Goal: Transaction & Acquisition: Purchase product/service

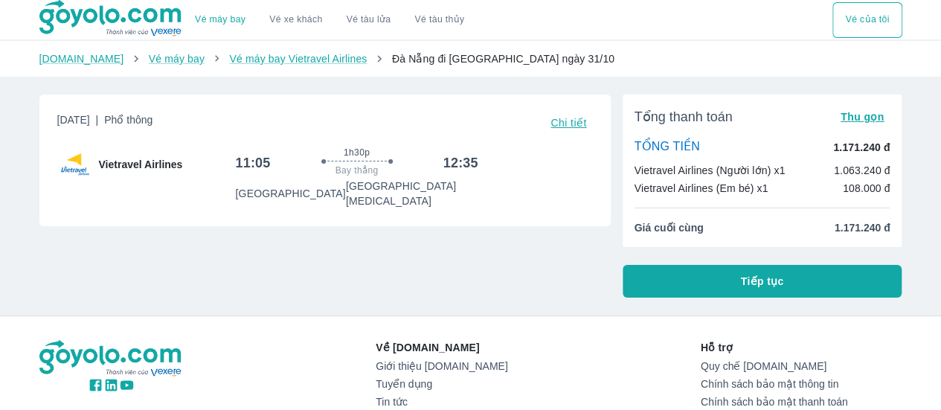
click at [735, 284] on button "Tiếp tục" at bounding box center [763, 281] width 280 height 33
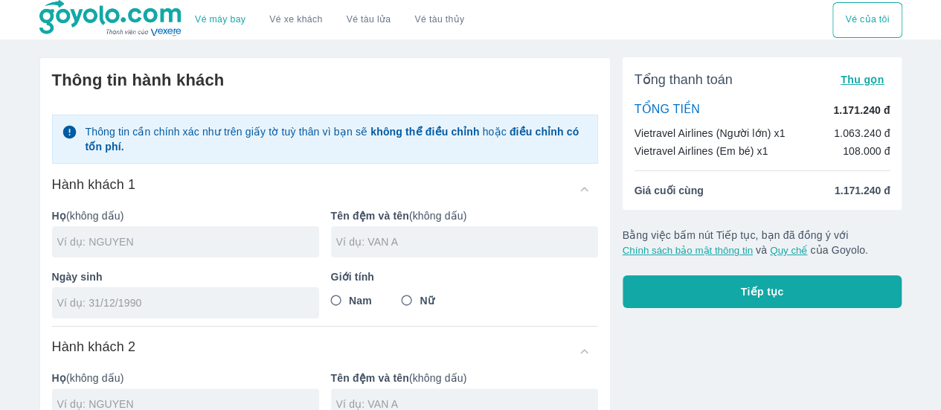
click at [132, 234] on input "text" at bounding box center [188, 241] width 262 height 15
type input "DANG"
click at [364, 248] on input "text" at bounding box center [467, 241] width 262 height 15
type input "[PERSON_NAME]"
click at [207, 306] on input "tel" at bounding box center [180, 302] width 247 height 15
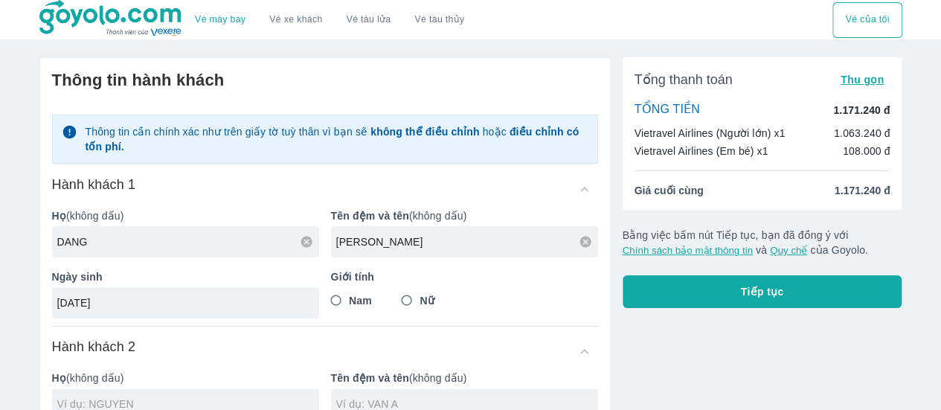
type input "[DATE]"
click at [411, 300] on input "Nữ" at bounding box center [406, 300] width 27 height 27
radio input "true"
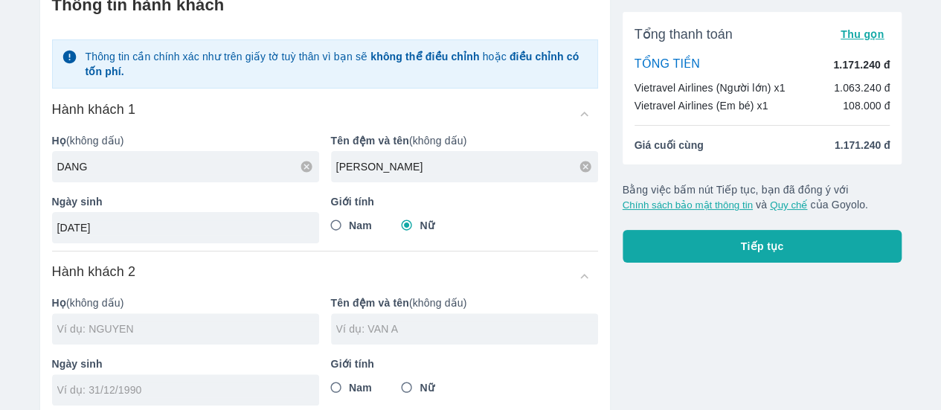
scroll to position [149, 0]
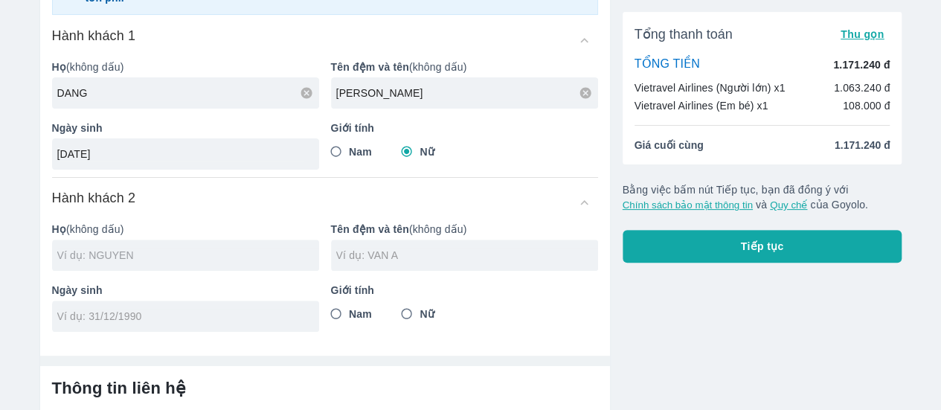
click at [95, 248] on input "text" at bounding box center [188, 255] width 262 height 15
type input "DANG THI [PERSON_NAME]"
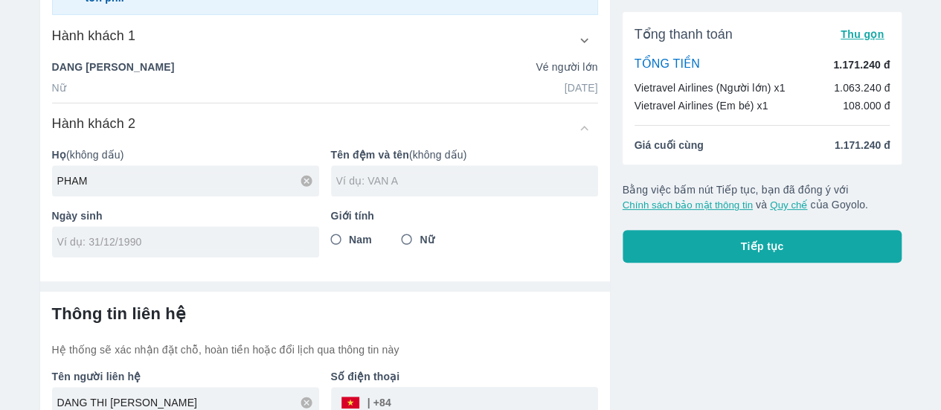
type input "PHAM"
click at [350, 173] on input "text" at bounding box center [467, 180] width 262 height 15
type input "MAI QUYNH"
click at [187, 242] on input "tel" at bounding box center [180, 241] width 247 height 15
type input "[DATE]"
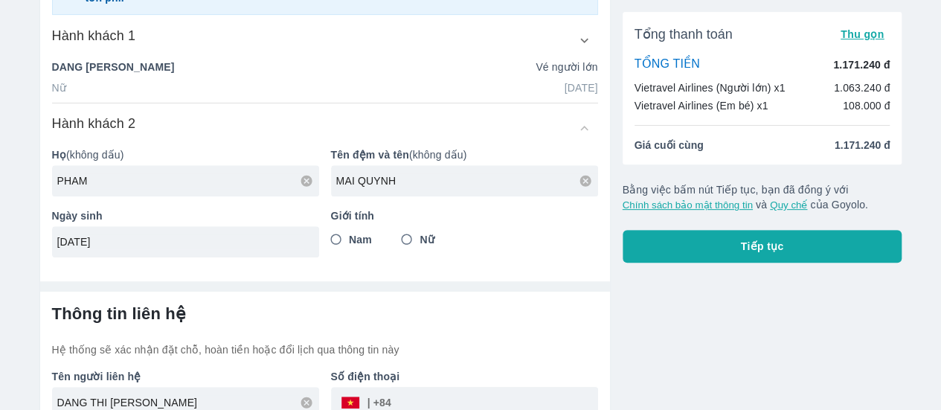
click at [411, 236] on input "Nữ" at bounding box center [406, 239] width 27 height 27
radio input "true"
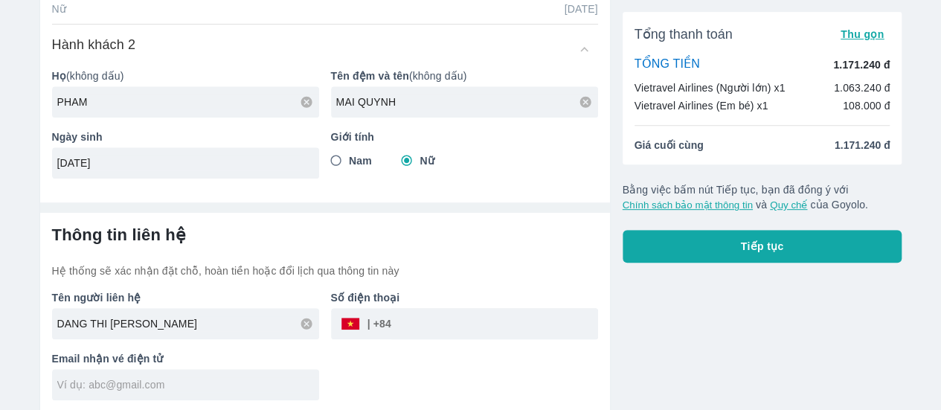
scroll to position [303, 0]
click at [447, 315] on input "tel" at bounding box center [494, 322] width 207 height 36
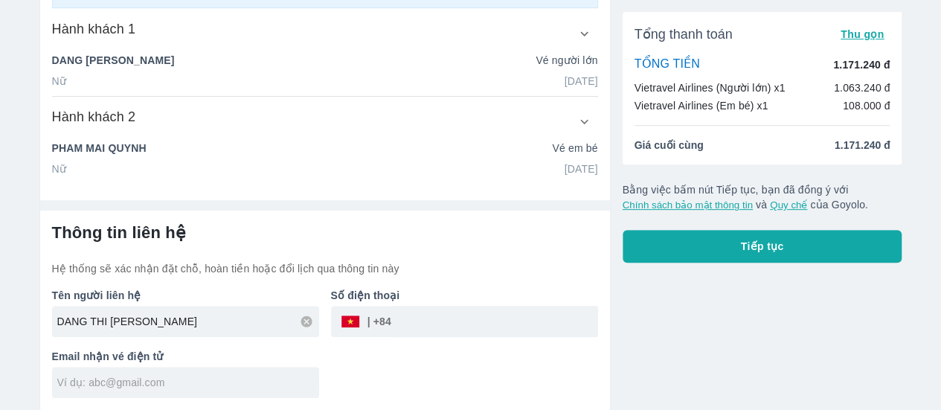
scroll to position [229, 0]
type input "962421095"
click at [129, 376] on input "text" at bounding box center [188, 383] width 262 height 15
type input "N"
type input "[EMAIL_ADDRESS][DOMAIN_NAME]"
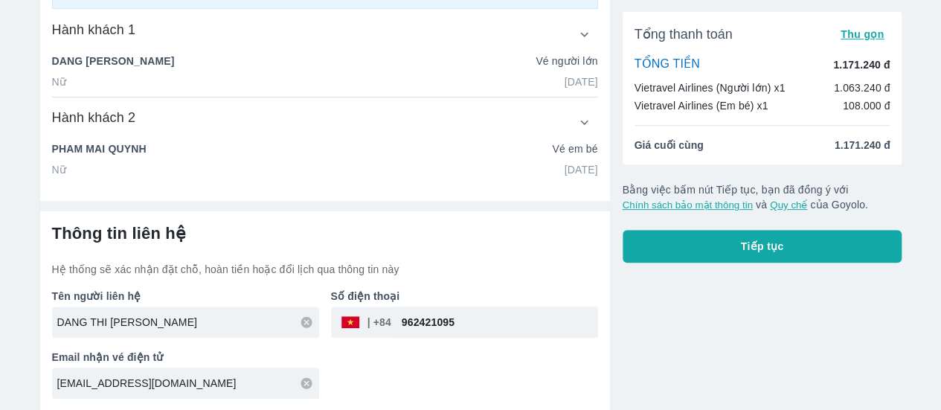
click at [733, 242] on button "Tiếp tục" at bounding box center [763, 246] width 280 height 33
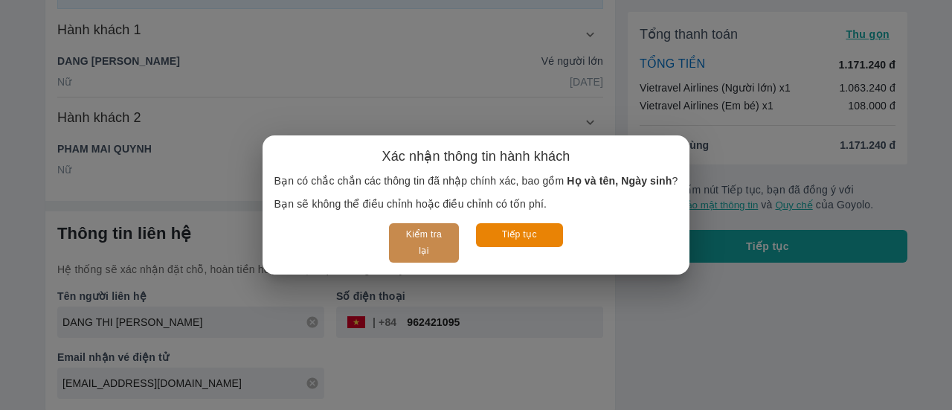
click at [415, 233] on button "Kiểm tra lại" at bounding box center [423, 242] width 69 height 39
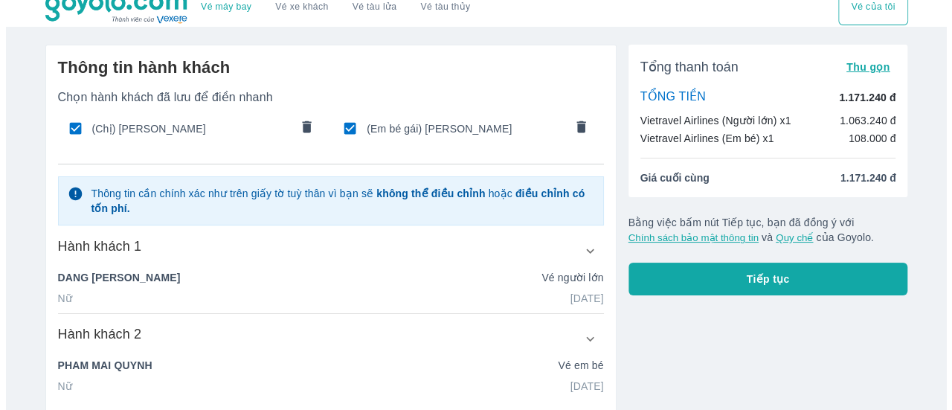
scroll to position [6, 0]
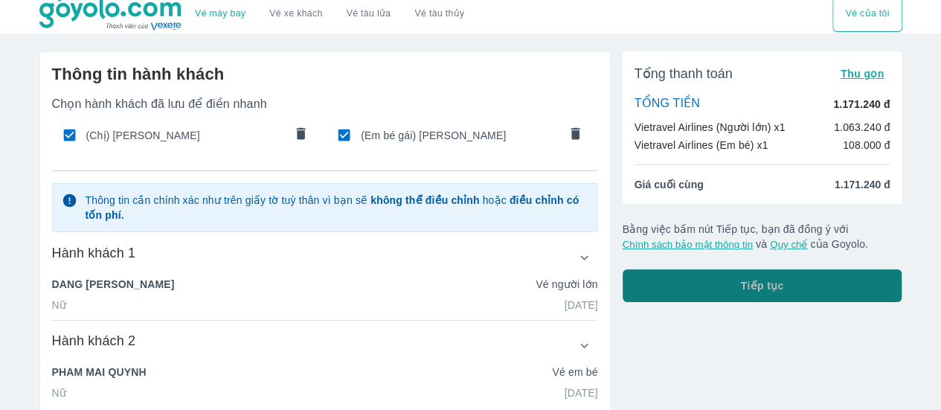
click at [817, 285] on button "Tiếp tục" at bounding box center [763, 285] width 280 height 33
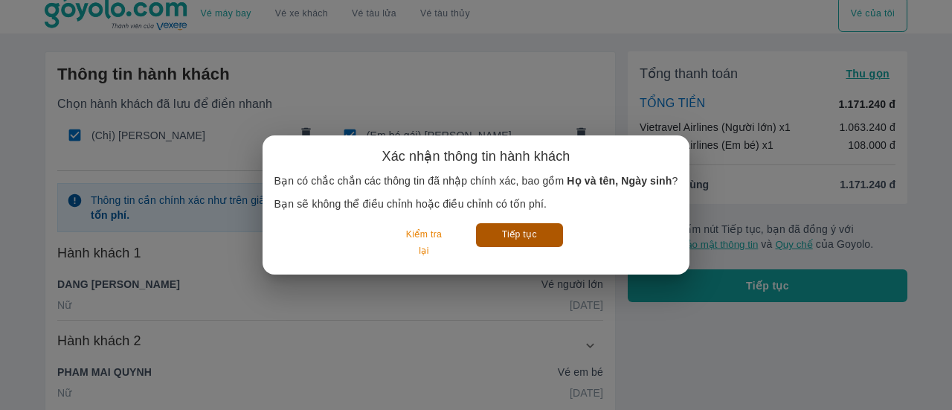
click at [534, 228] on button "Tiếp tục" at bounding box center [519, 234] width 87 height 23
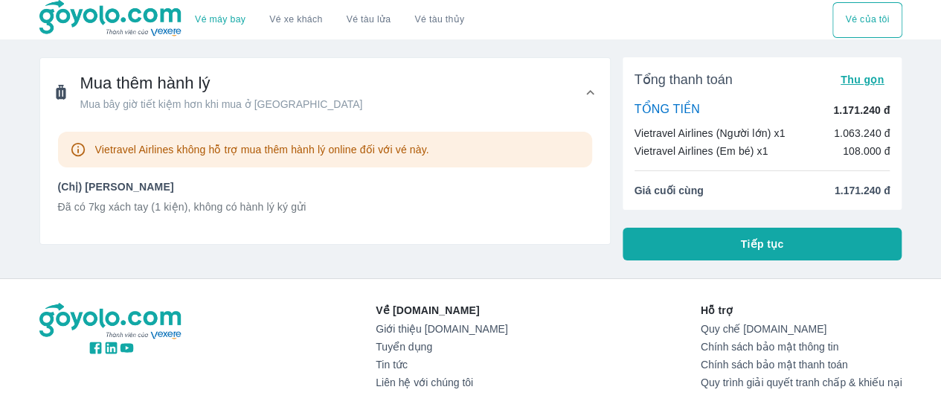
click at [127, 112] on div "Mua thêm hành lý Mua bây giờ tiết kiệm hơn khi mua ở [GEOGRAPHIC_DATA]" at bounding box center [325, 92] width 570 height 68
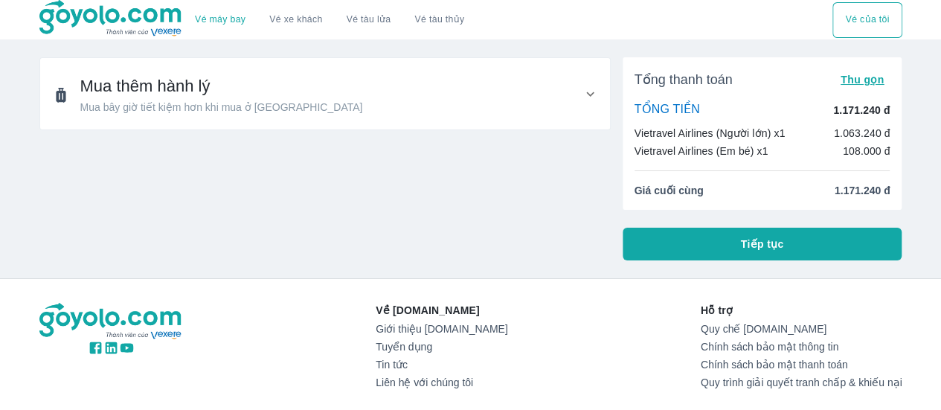
click at [153, 111] on span "Mua bây giờ tiết kiệm hơn khi mua ở [GEOGRAPHIC_DATA]" at bounding box center [221, 107] width 283 height 15
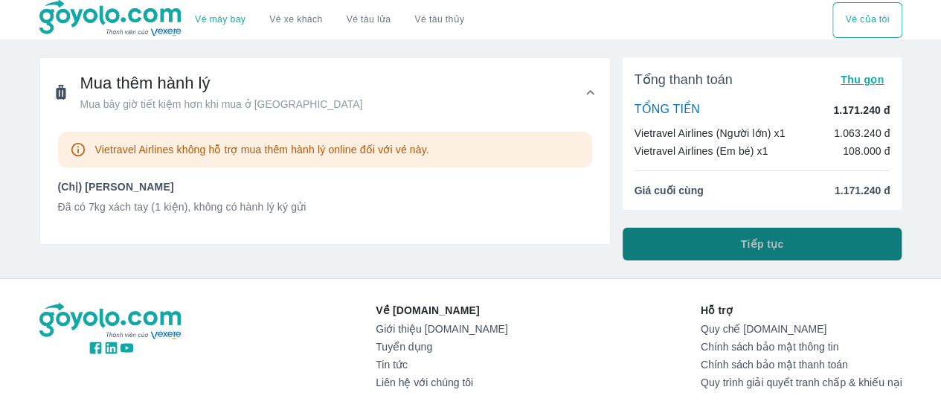
click at [760, 237] on span "Tiếp tục" at bounding box center [762, 244] width 43 height 15
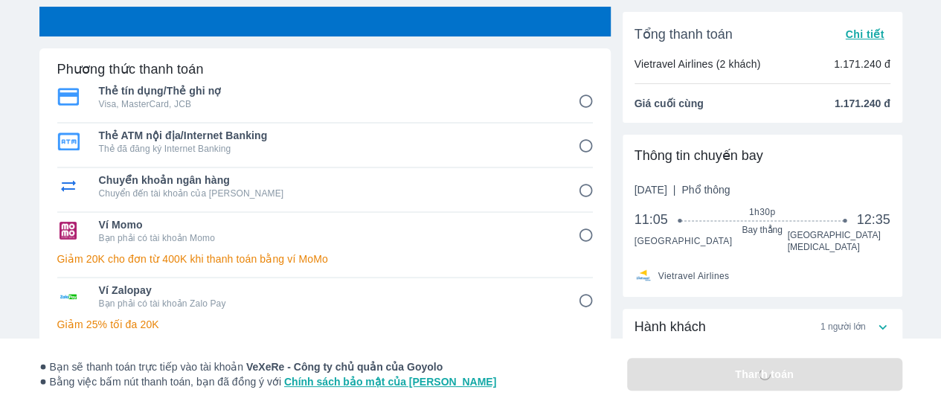
scroll to position [74, 0]
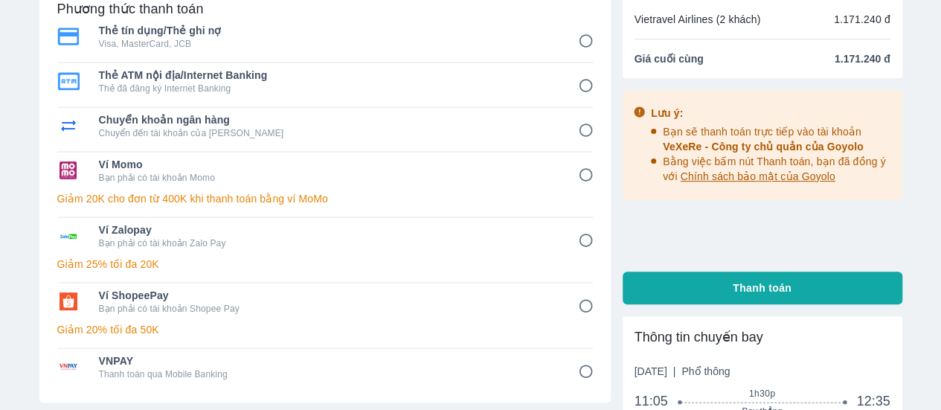
scroll to position [298, 0]
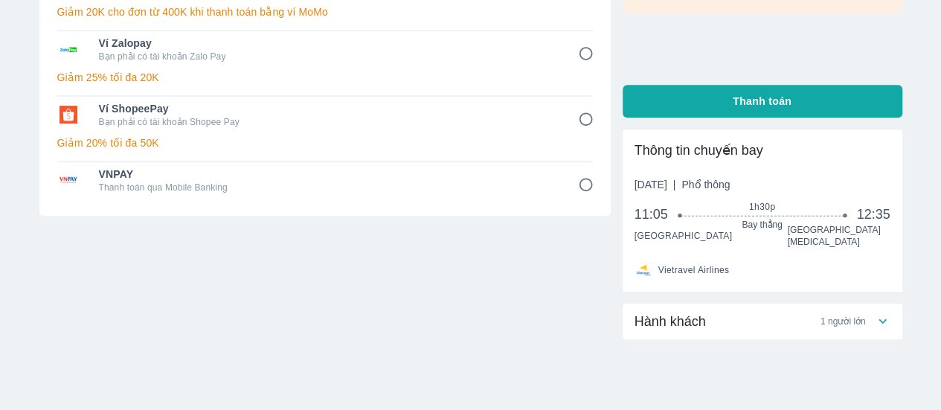
click at [870, 317] on div "Hành khách 1 người lớn" at bounding box center [754, 321] width 240 height 18
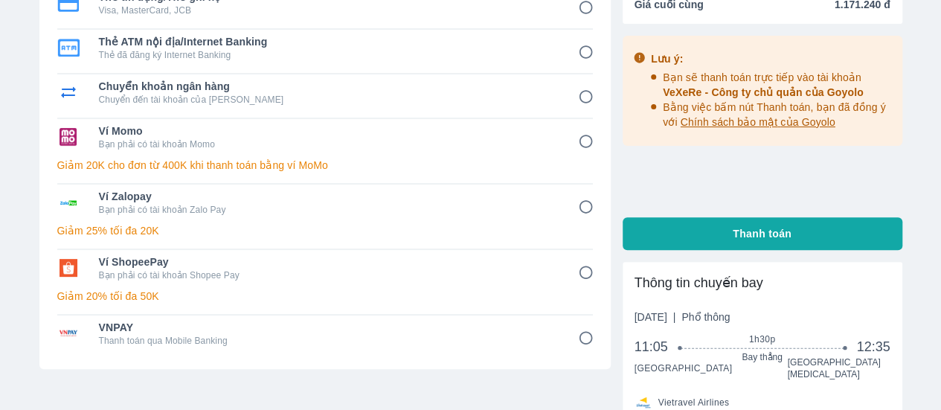
scroll to position [149, 0]
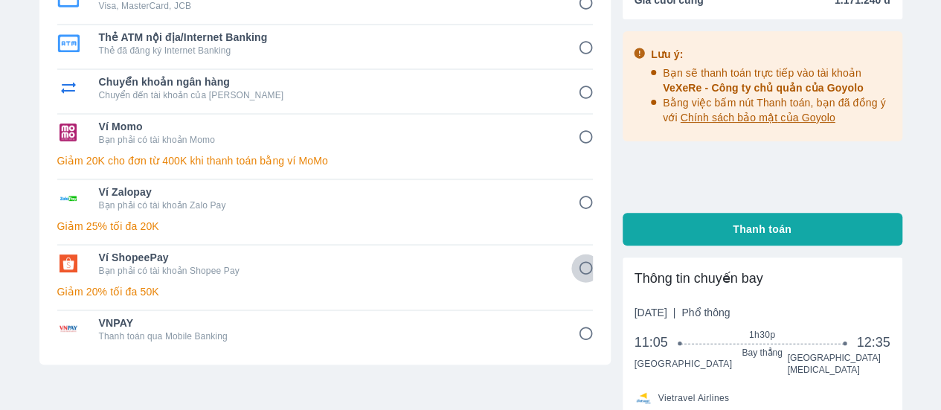
click at [590, 266] on input "6" at bounding box center [585, 268] width 29 height 29
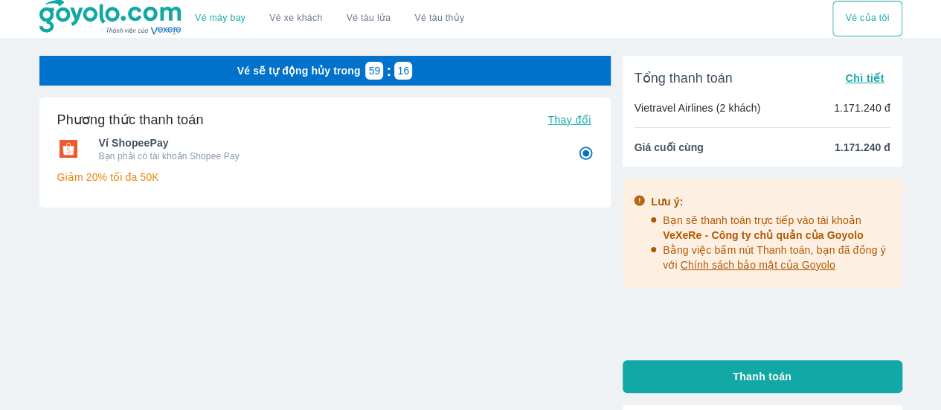
scroll to position [0, 0]
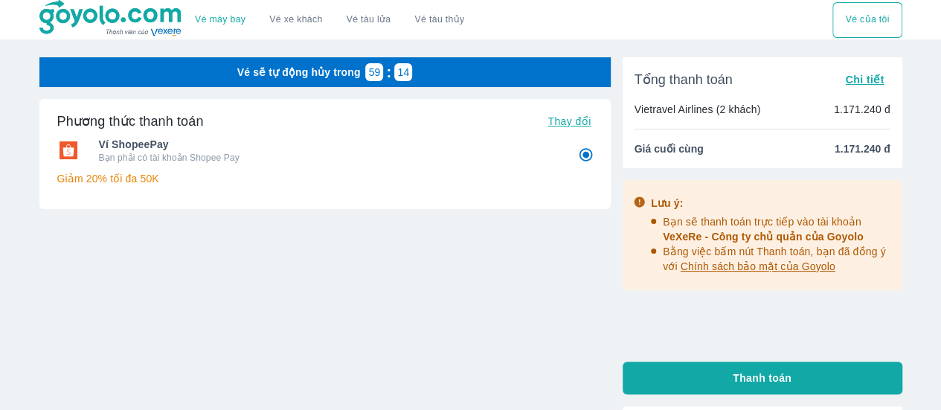
click at [862, 80] on span "Chi tiết" at bounding box center [864, 80] width 39 height 12
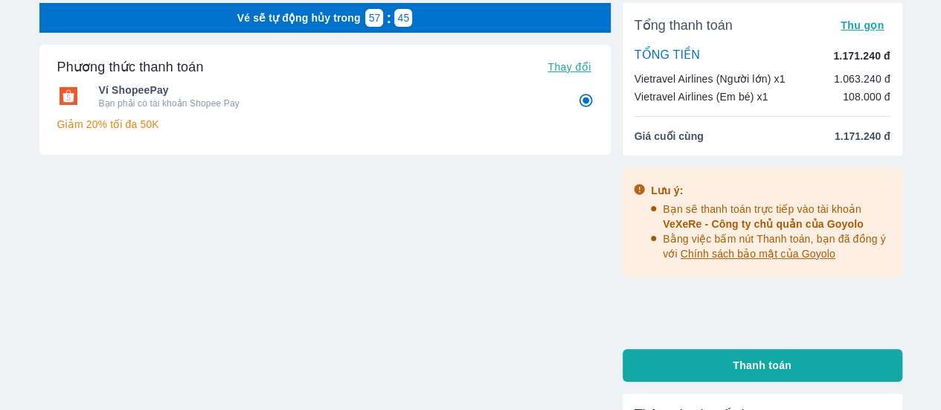
scroll to position [149, 0]
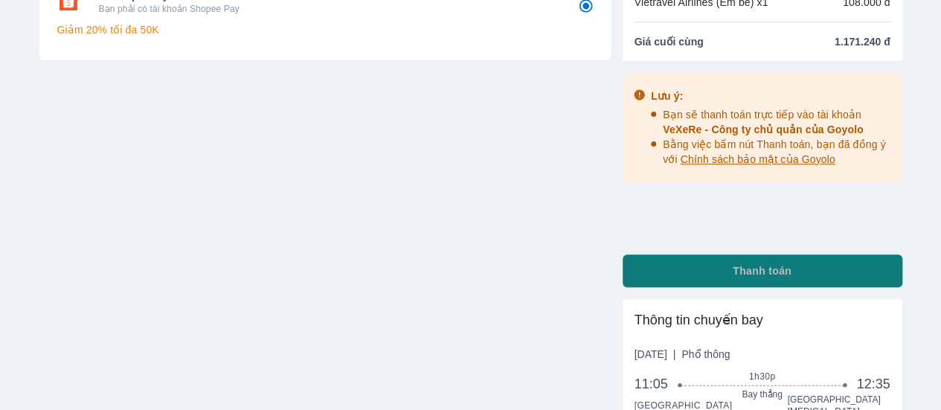
click at [779, 270] on span "Thanh toán" at bounding box center [762, 270] width 59 height 15
radio input "true"
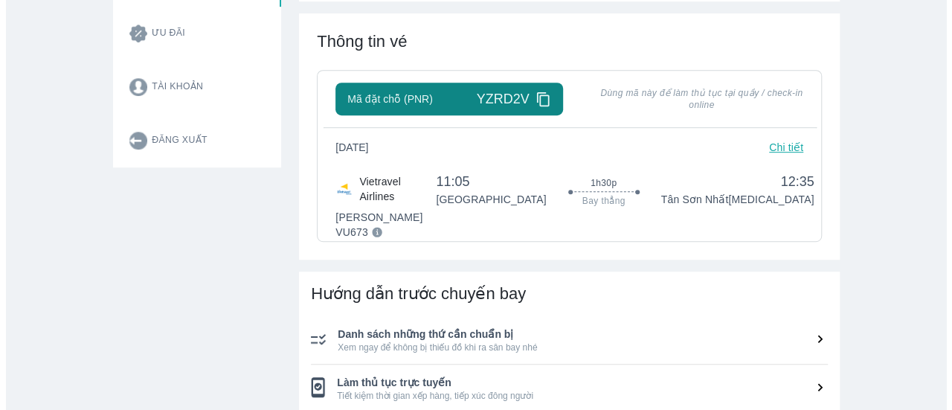
scroll to position [372, 0]
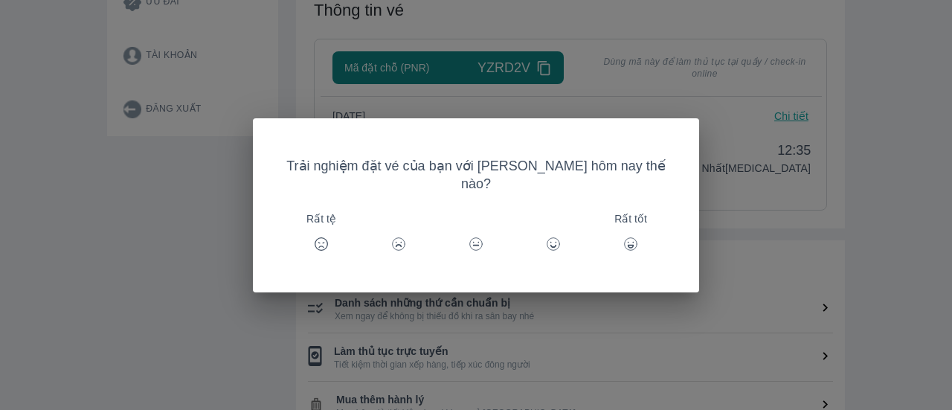
click at [548, 237] on icon at bounding box center [553, 244] width 15 height 15
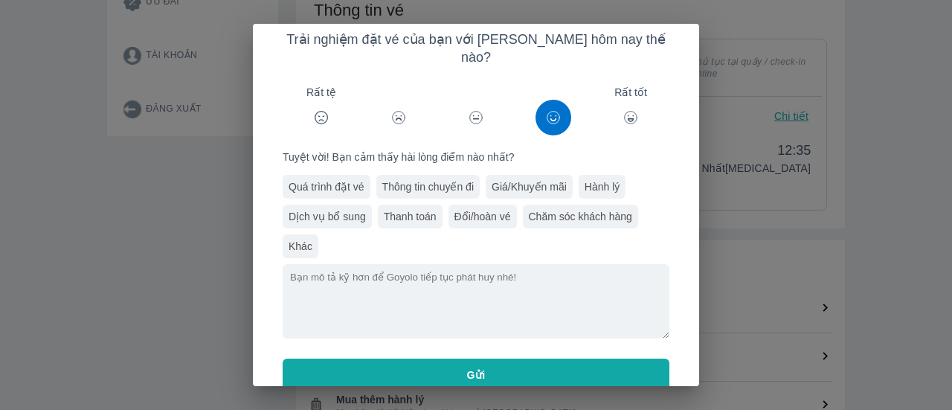
scroll to position [46, 0]
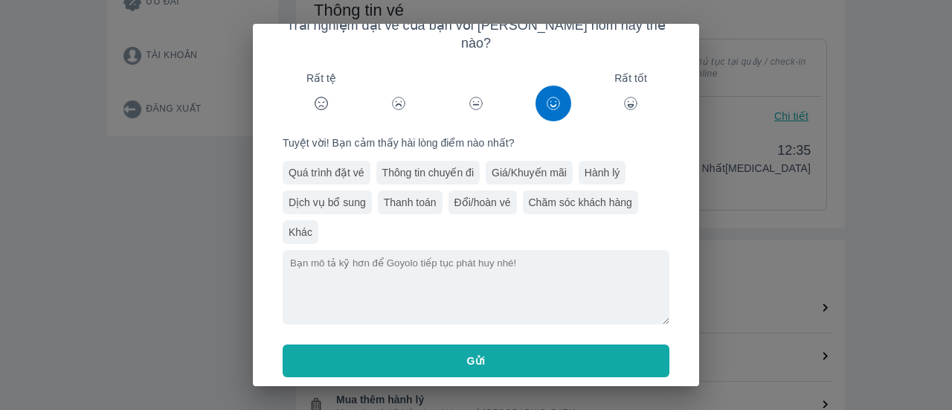
click at [507, 344] on button "Gửi" at bounding box center [476, 360] width 387 height 33
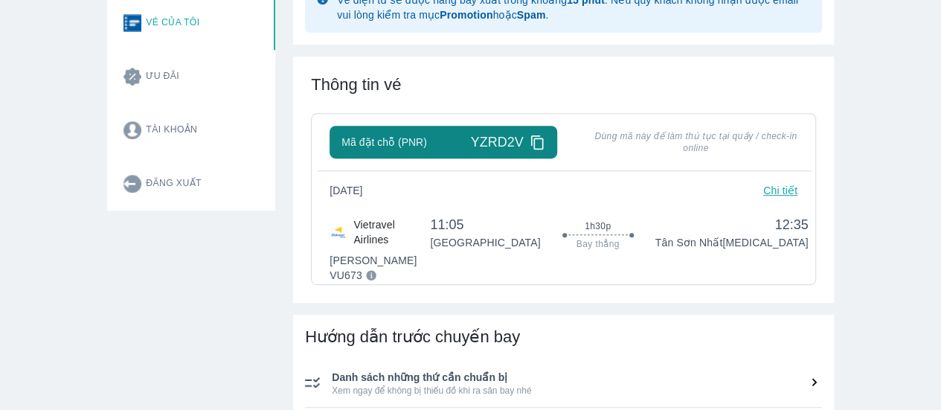
scroll to position [298, 0]
click at [367, 270] on icon at bounding box center [371, 275] width 10 height 10
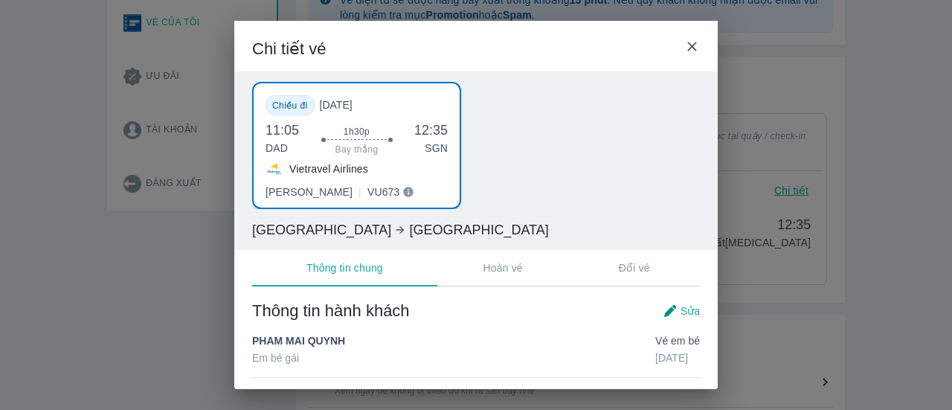
click at [692, 42] on icon at bounding box center [692, 47] width 16 height 16
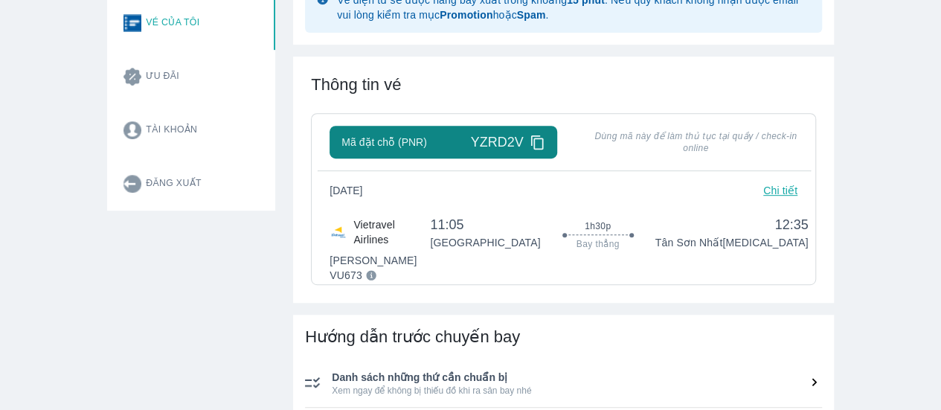
click at [796, 191] on p "Chi tiết" at bounding box center [780, 190] width 34 height 15
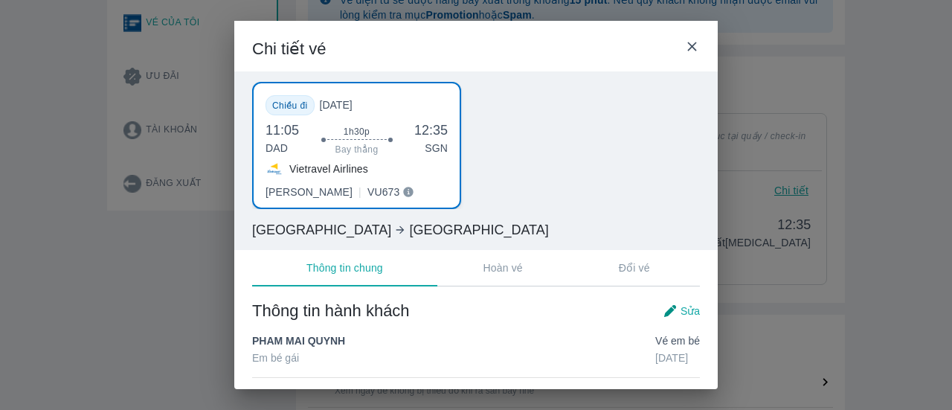
click at [689, 44] on icon at bounding box center [691, 46] width 9 height 9
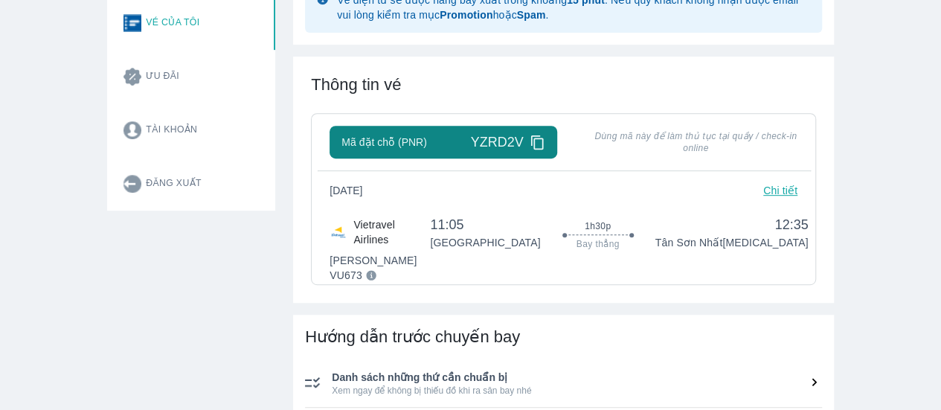
click at [536, 141] on icon at bounding box center [538, 143] width 16 height 16
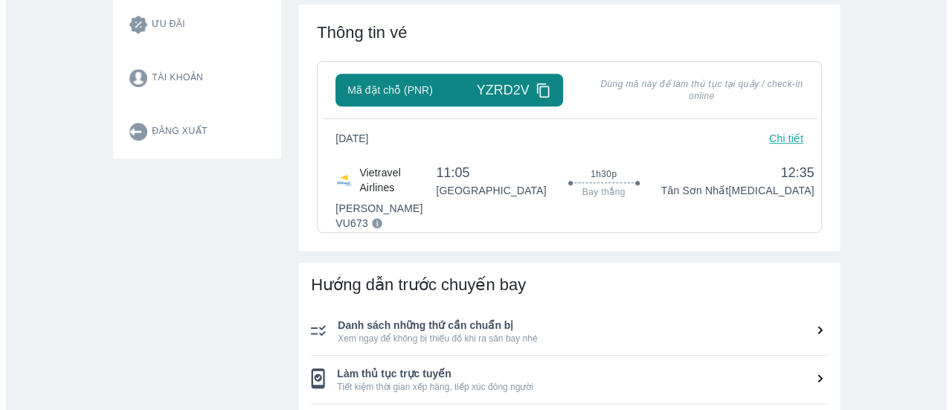
scroll to position [372, 0]
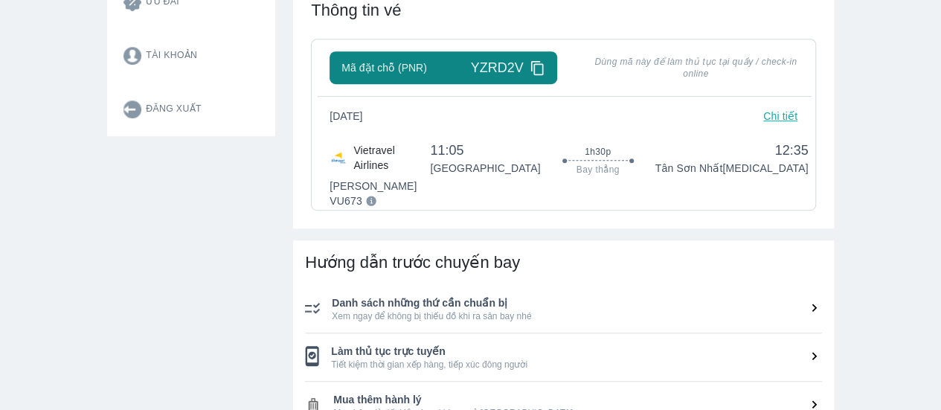
click at [776, 115] on p "Chi tiết" at bounding box center [780, 116] width 34 height 15
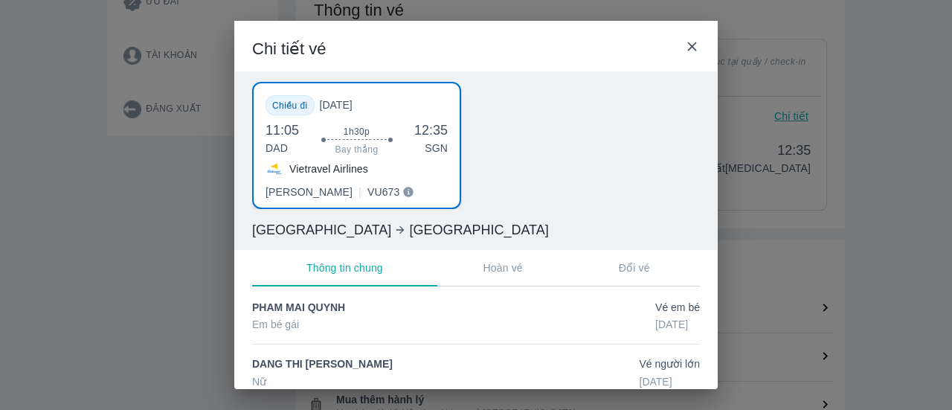
scroll to position [0, 0]
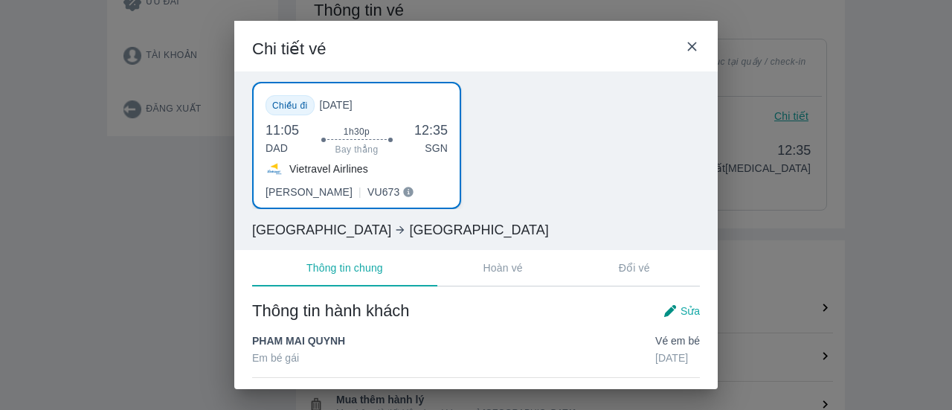
click at [404, 193] on icon at bounding box center [409, 192] width 10 height 10
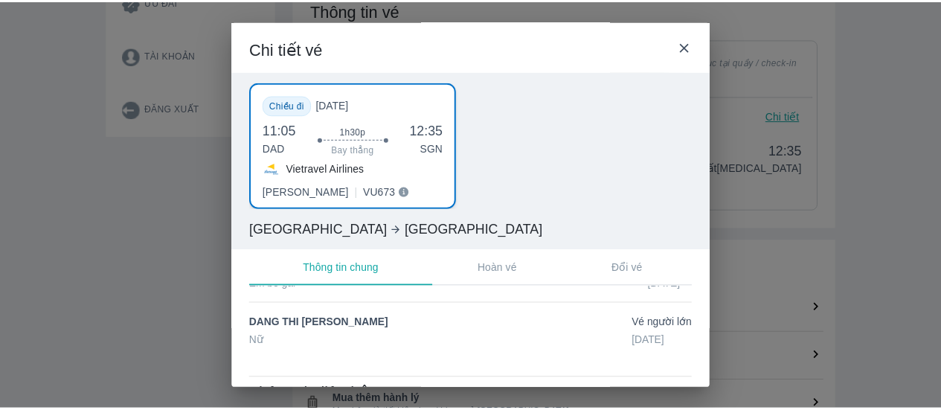
scroll to position [149, 0]
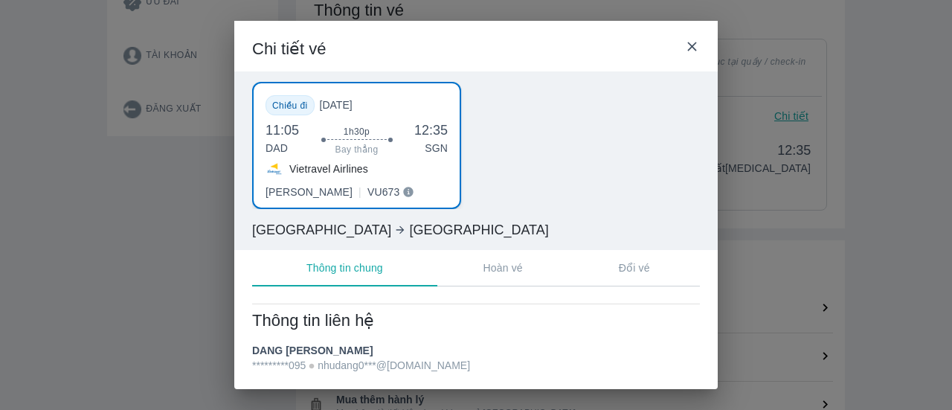
click at [697, 39] on icon at bounding box center [692, 47] width 16 height 16
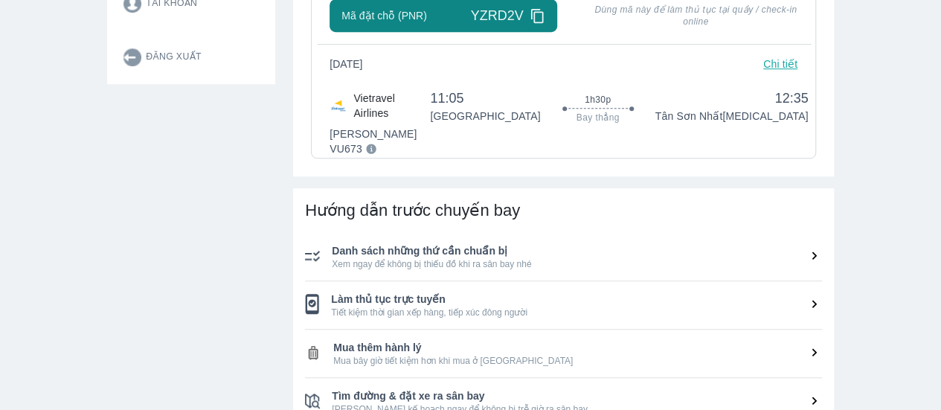
scroll to position [521, 0]
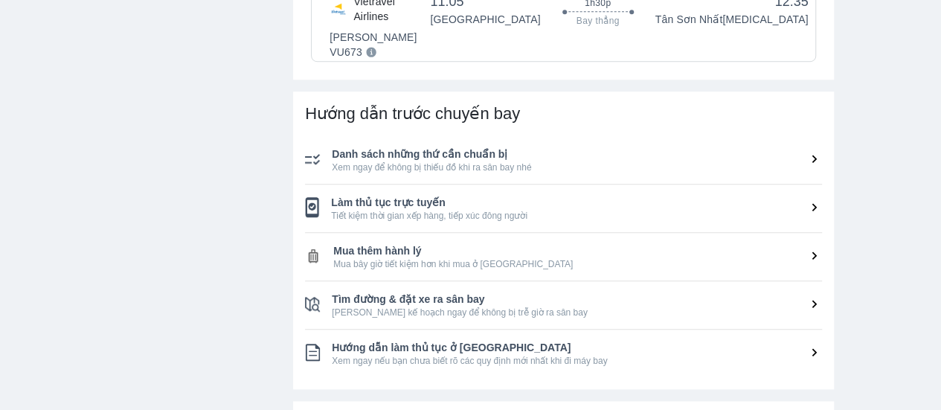
click at [623, 258] on span "Mua bây giờ tiết kiệm hơn khi mua ở [GEOGRAPHIC_DATA]" at bounding box center [577, 264] width 489 height 12
click at [819, 255] on icon at bounding box center [814, 256] width 16 height 16
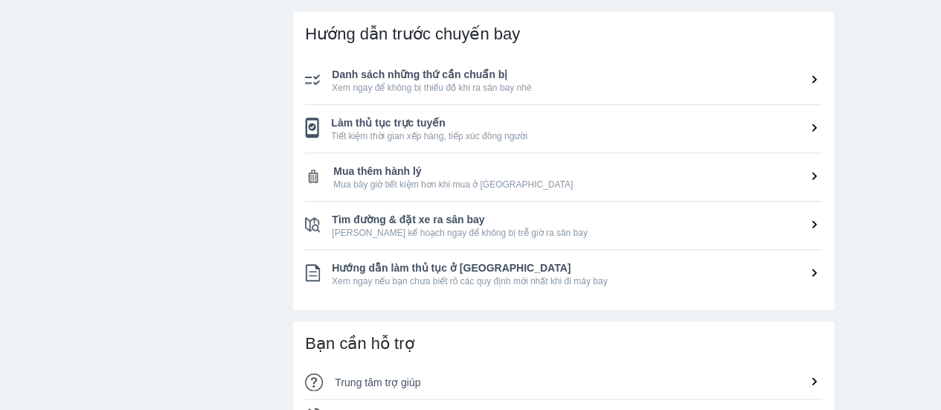
scroll to position [595, 0]
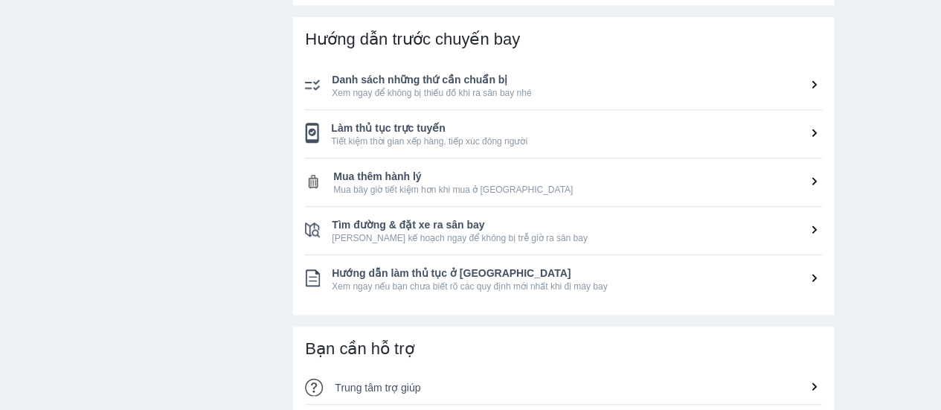
click at [393, 172] on span "Mua thêm hành lý" at bounding box center [577, 176] width 489 height 15
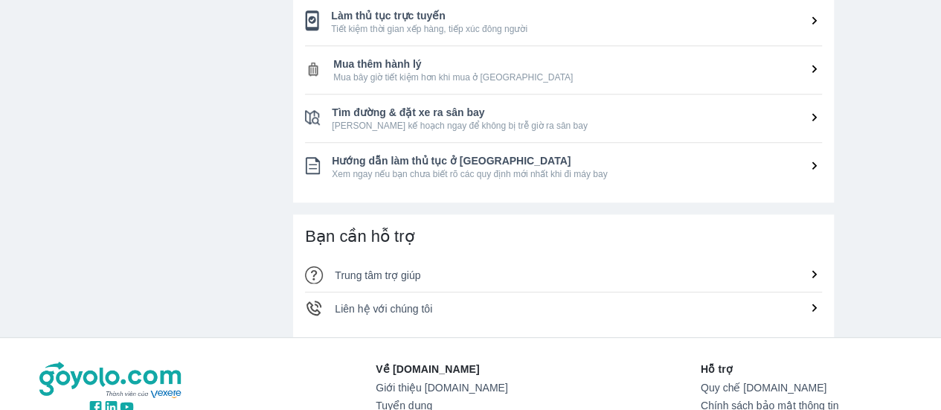
scroll to position [683, 0]
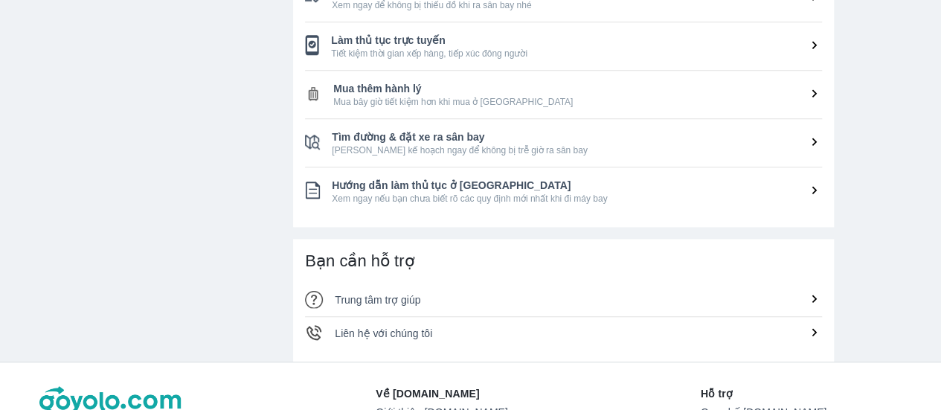
click at [421, 96] on span "Mua bây giờ tiết kiệm hơn khi mua ở [GEOGRAPHIC_DATA]" at bounding box center [577, 102] width 489 height 12
click at [811, 89] on icon at bounding box center [814, 94] width 16 height 16
